Goal: Task Accomplishment & Management: Use online tool/utility

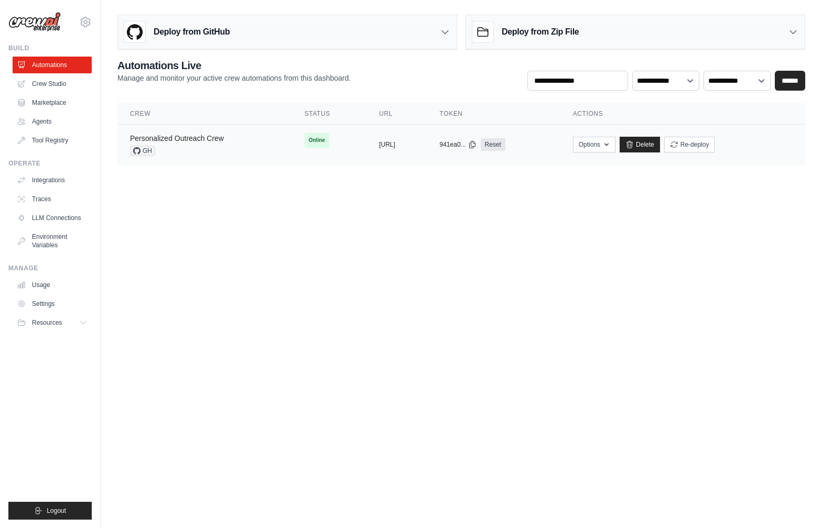
click at [207, 135] on link "Personalized Outreach Crew" at bounding box center [177, 138] width 94 height 8
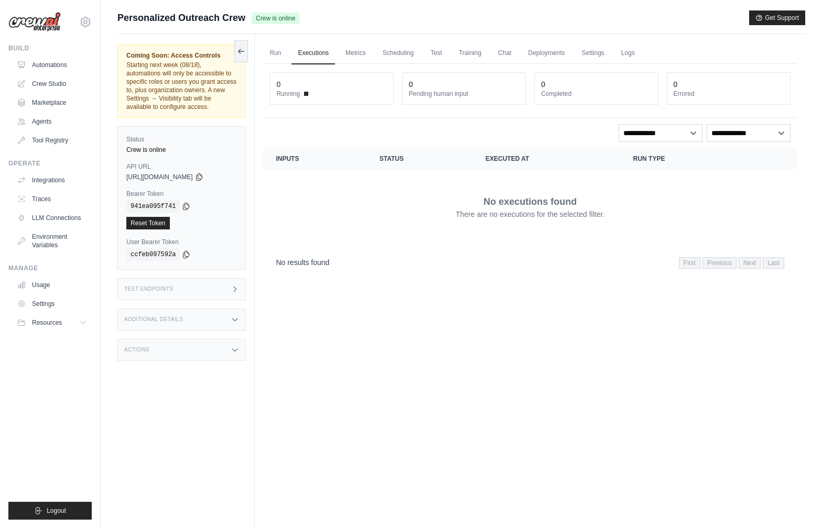
click at [214, 354] on div "Actions" at bounding box center [181, 350] width 128 height 22
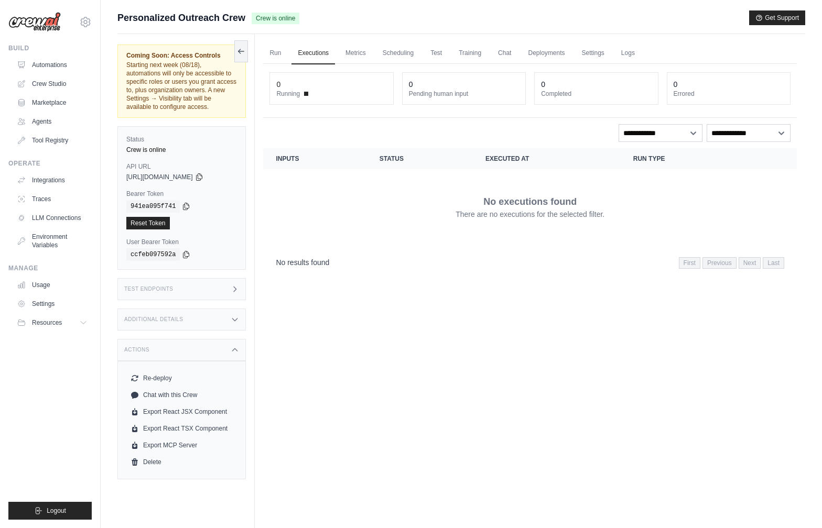
click at [219, 321] on div "Additional Details" at bounding box center [181, 320] width 128 height 22
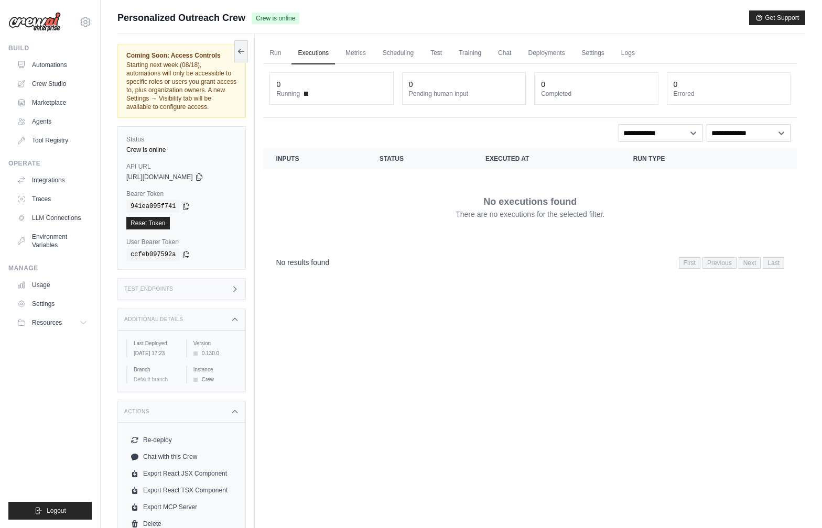
click at [219, 294] on div "Test Endpoints" at bounding box center [181, 289] width 128 height 22
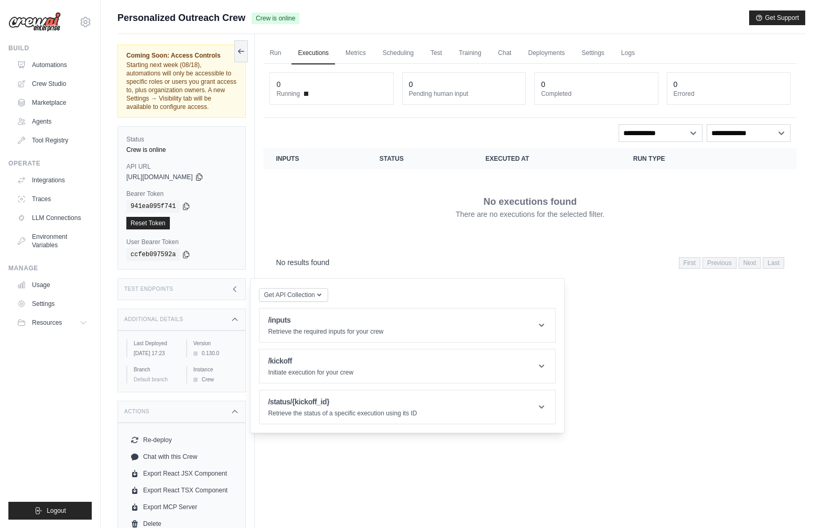
click at [350, 249] on div "No results found First Previous Next Last" at bounding box center [530, 262] width 534 height 27
click at [355, 53] on link "Metrics" at bounding box center [355, 53] width 33 height 22
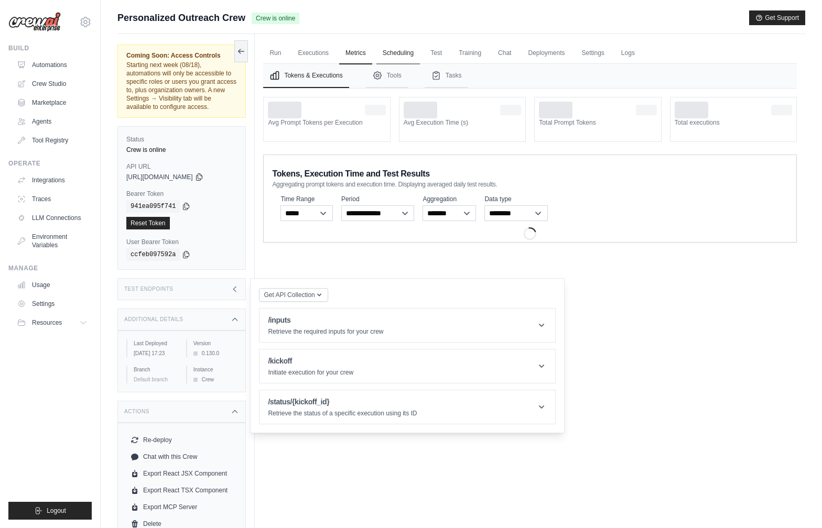
click at [397, 53] on link "Scheduling" at bounding box center [398, 53] width 44 height 22
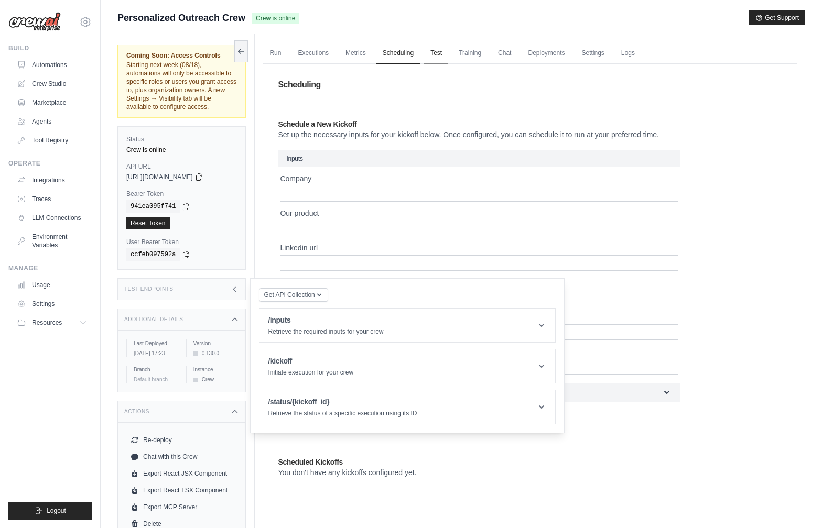
click at [431, 52] on link "Test" at bounding box center [436, 53] width 24 height 22
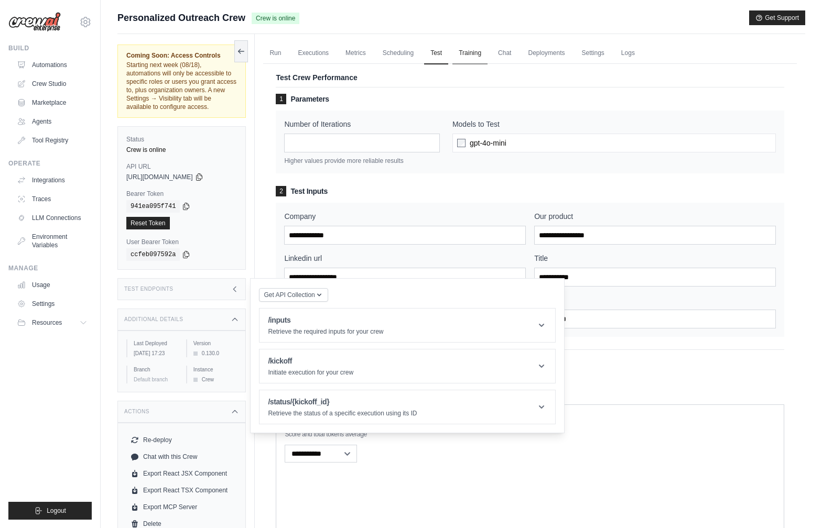
click at [477, 53] on link "Training" at bounding box center [469, 53] width 35 height 22
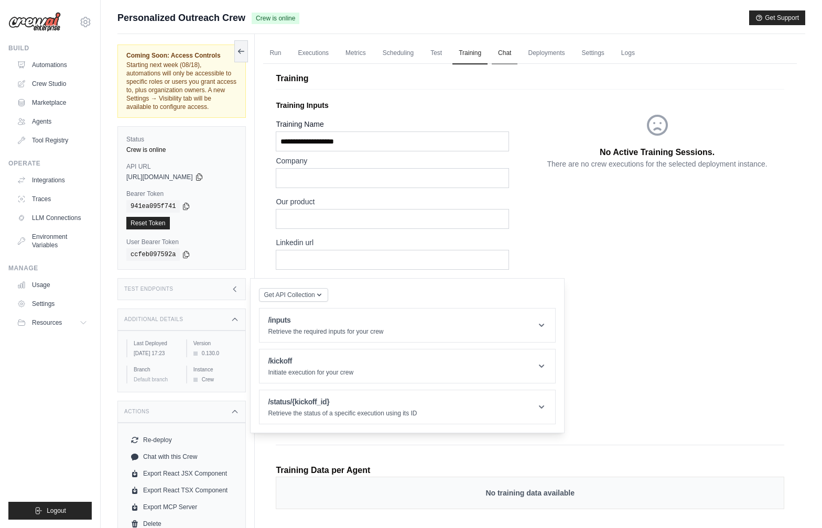
click at [508, 57] on link "Chat" at bounding box center [505, 53] width 26 height 22
click at [606, 57] on link "Settings" at bounding box center [593, 53] width 35 height 22
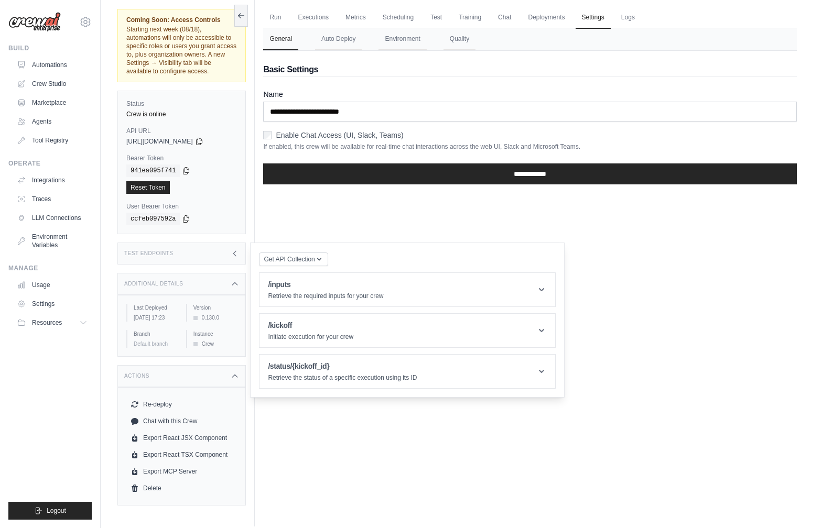
scroll to position [39, 0]
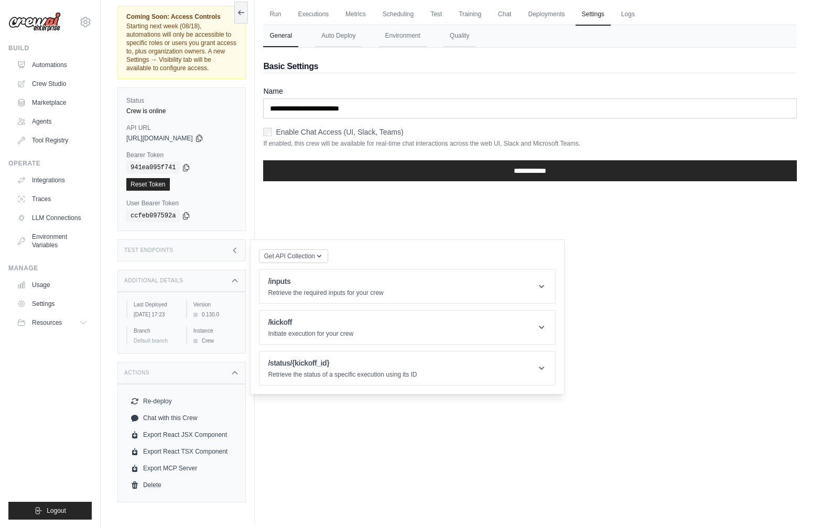
click at [600, 349] on div "Run Executions Metrics Scheduling Test Training Chat Deployments Settings Logs …" at bounding box center [530, 259] width 550 height 528
click at [233, 254] on icon at bounding box center [235, 250] width 8 height 8
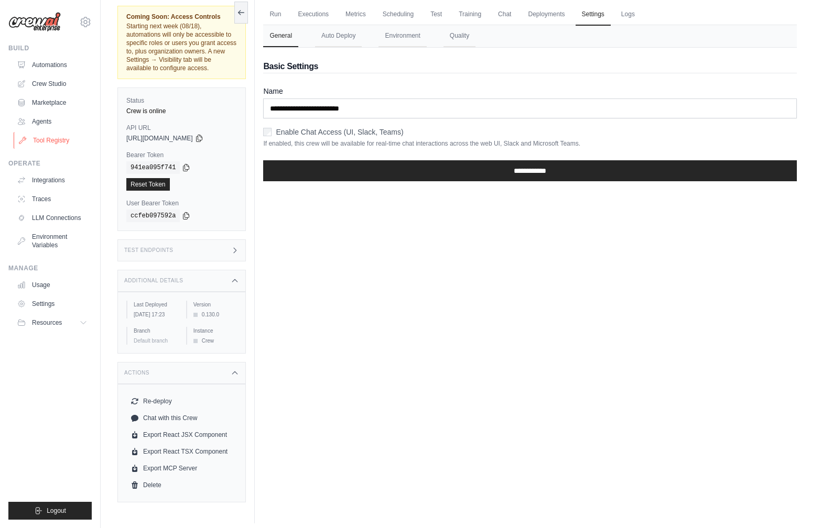
click at [53, 138] on link "Tool Registry" at bounding box center [53, 140] width 79 height 17
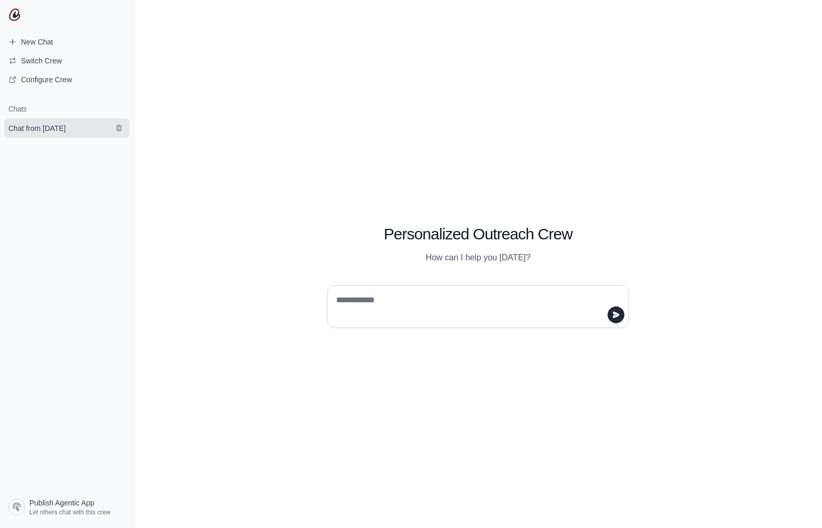
click at [37, 123] on span "Chat from August 12" at bounding box center [36, 128] width 57 height 10
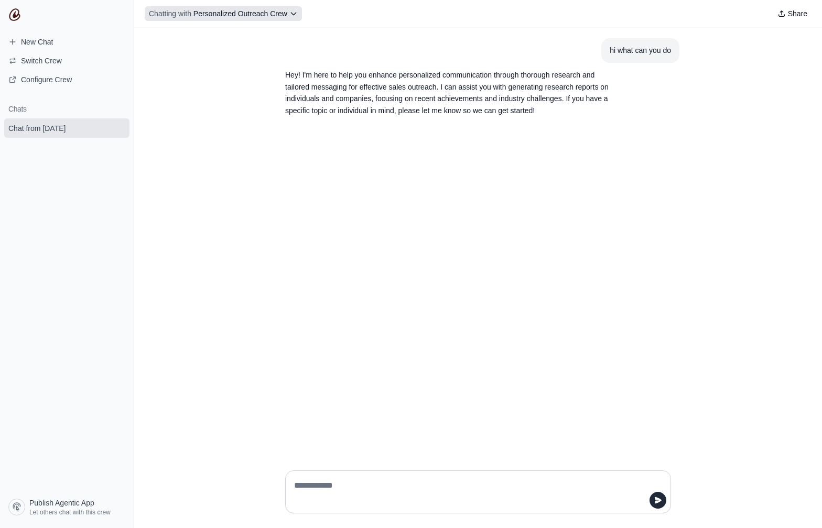
click at [290, 12] on icon at bounding box center [293, 13] width 8 height 8
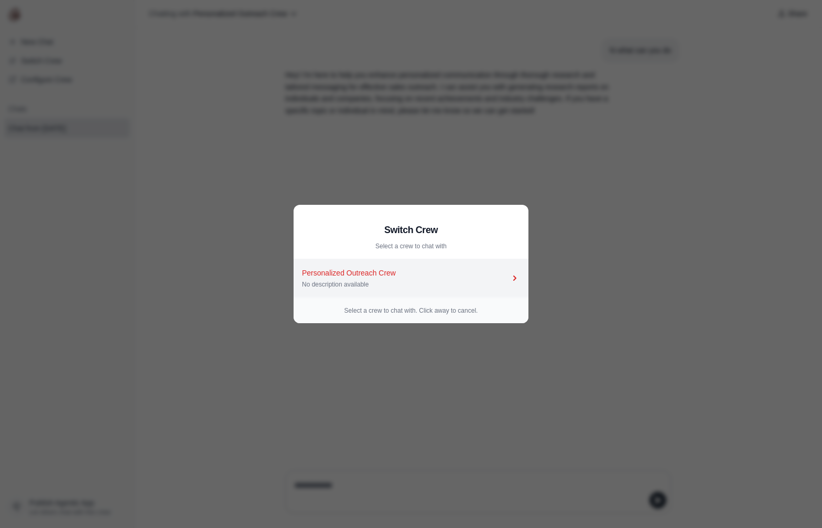
click at [391, 271] on div "Personalized Outreach Crew" at bounding box center [406, 273] width 208 height 10
